Goal: Transaction & Acquisition: Purchase product/service

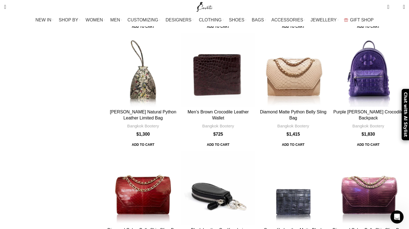
scroll to position [1548, 0]
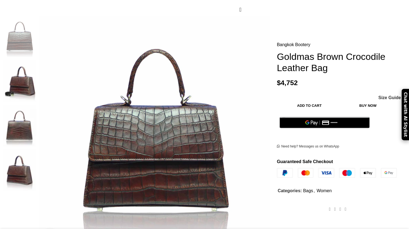
scroll to position [96, 0]
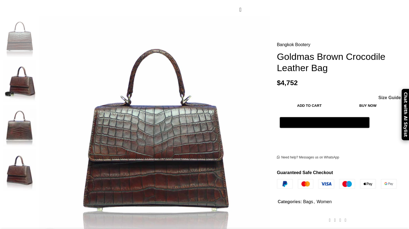
click at [36, 105] on img at bounding box center [20, 126] width 34 height 42
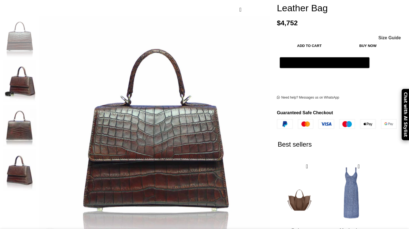
click at [36, 149] on img at bounding box center [20, 170] width 34 height 42
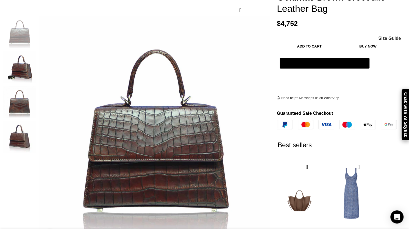
scroll to position [0, 58]
